Goal: Information Seeking & Learning: Learn about a topic

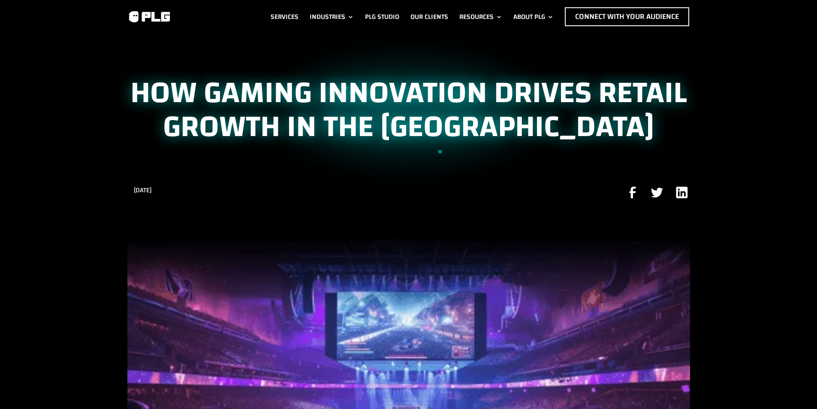
click at [294, 91] on h1 "How Gaming Innovation Drives Retail Growth in the Middle East" at bounding box center [408, 112] width 563 height 72
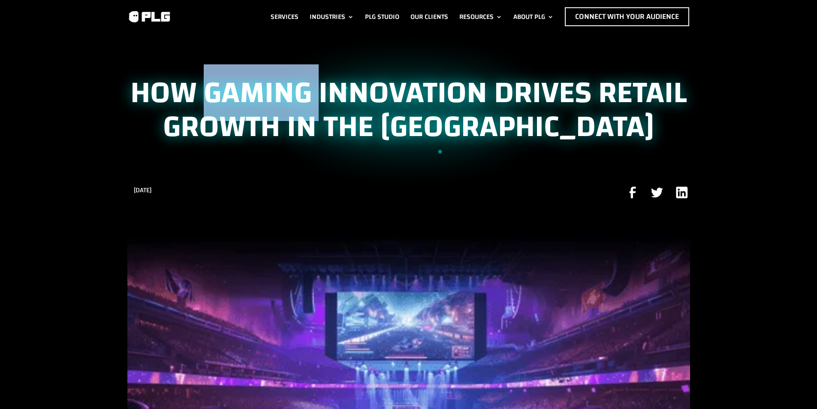
click at [294, 91] on h1 "How Gaming Innovation Drives Retail Growth in the Middle East" at bounding box center [408, 112] width 563 height 72
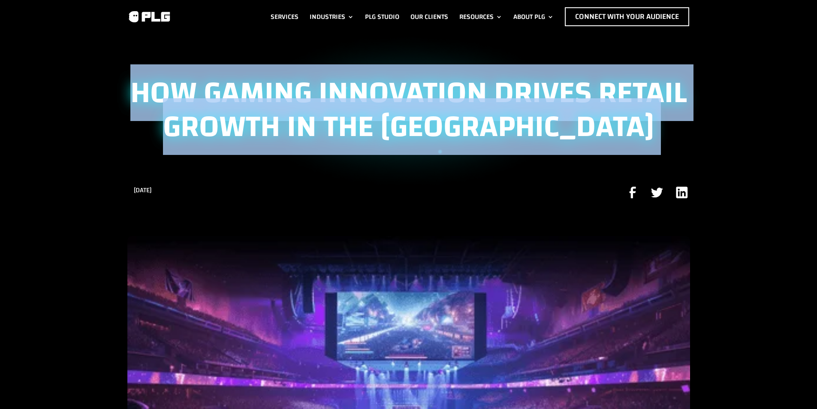
click at [294, 91] on h1 "How Gaming Innovation Drives Retail Growth in the Middle East" at bounding box center [408, 112] width 563 height 72
copy div "How Gaming Innovation Drives Retail Growth in the Middle East"
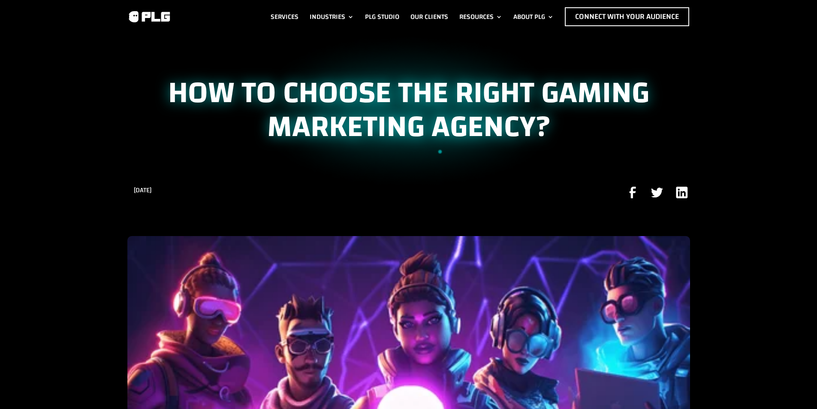
click at [236, 87] on h1 "How to Choose the Right Gaming Marketing Agency?" at bounding box center [408, 112] width 563 height 72
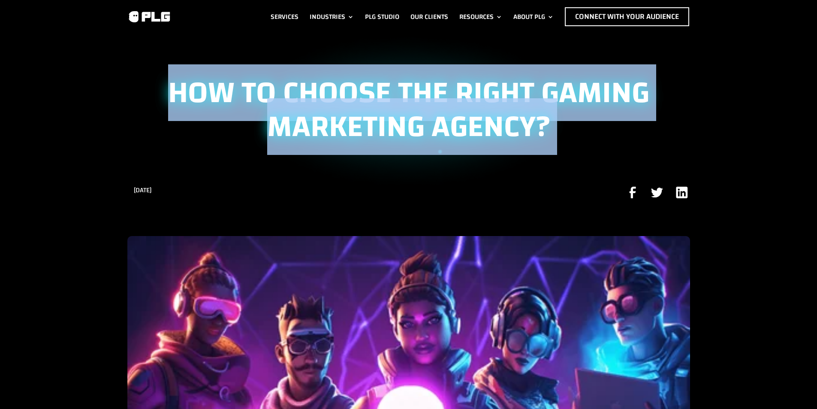
click at [236, 87] on h1 "How to Choose the Right Gaming Marketing Agency?" at bounding box center [408, 112] width 563 height 72
copy div "How to Choose the Right Gaming Marketing Agency?"
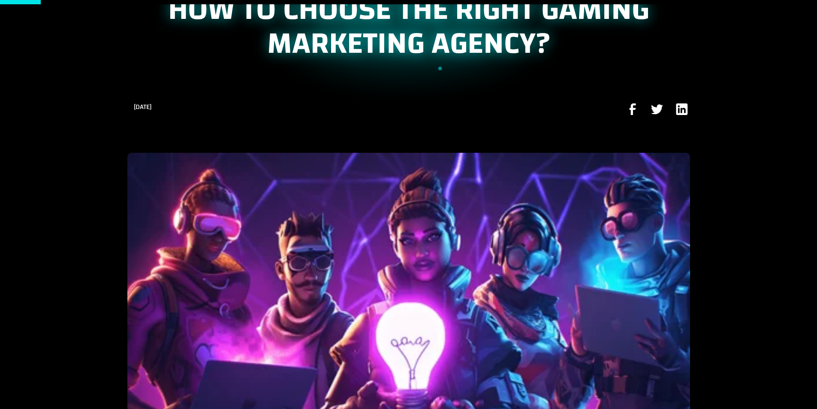
scroll to position [86, 0]
